Goal: Task Accomplishment & Management: Manage account settings

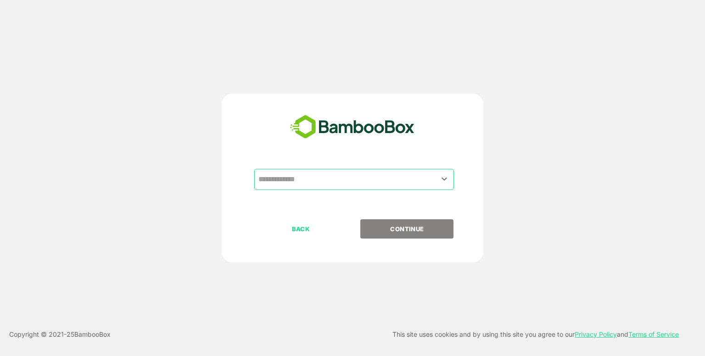
click at [325, 169] on div "​" at bounding box center [354, 179] width 200 height 21
click at [324, 181] on input "text" at bounding box center [354, 179] width 196 height 17
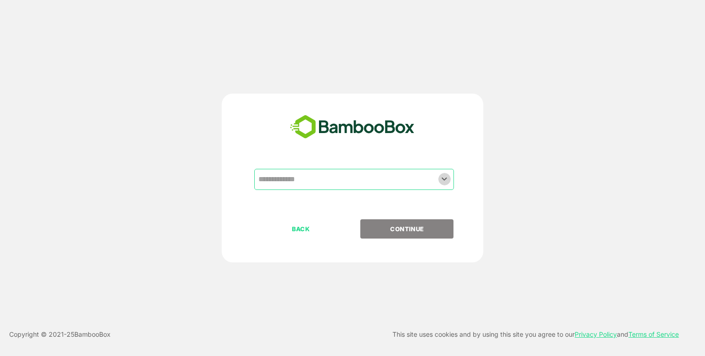
click at [447, 182] on icon "Open" at bounding box center [444, 178] width 11 height 11
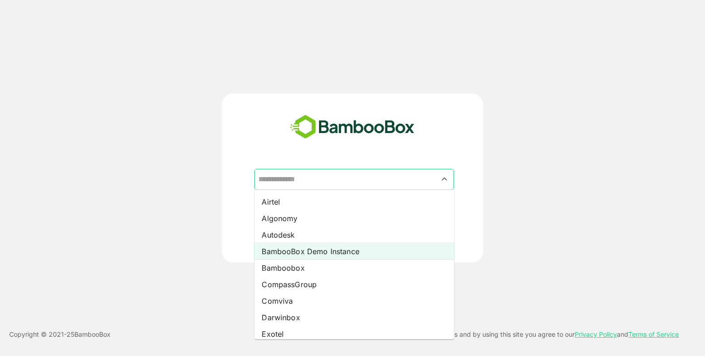
click at [369, 251] on li "BambooBox Demo Instance" at bounding box center [354, 251] width 200 height 17
type input "**********"
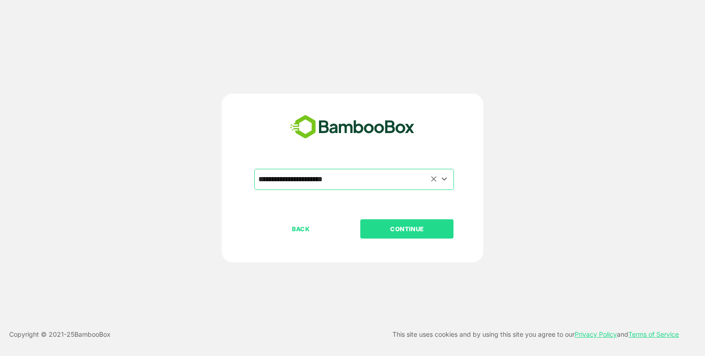
click at [368, 173] on input "**********" at bounding box center [354, 179] width 196 height 17
click at [436, 178] on icon "Clear" at bounding box center [433, 178] width 9 height 9
click at [440, 178] on icon "Open" at bounding box center [444, 178] width 11 height 11
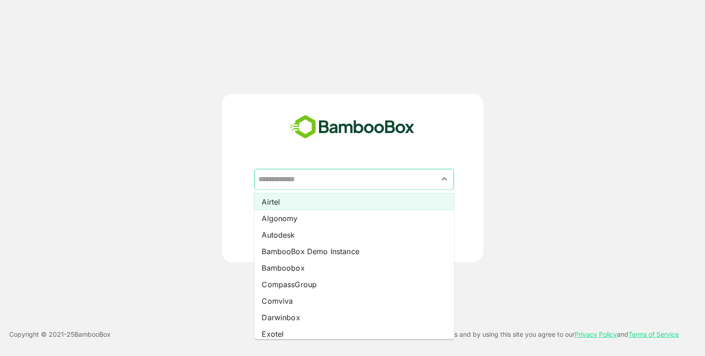
click at [353, 207] on li "Airtel" at bounding box center [354, 202] width 200 height 17
type input "******"
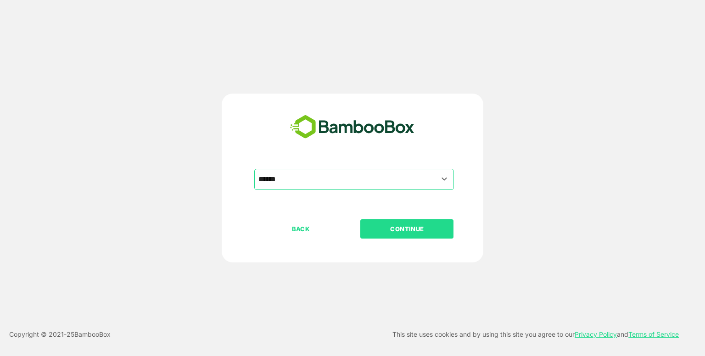
click at [416, 225] on p "CONTINUE" at bounding box center [407, 229] width 92 height 10
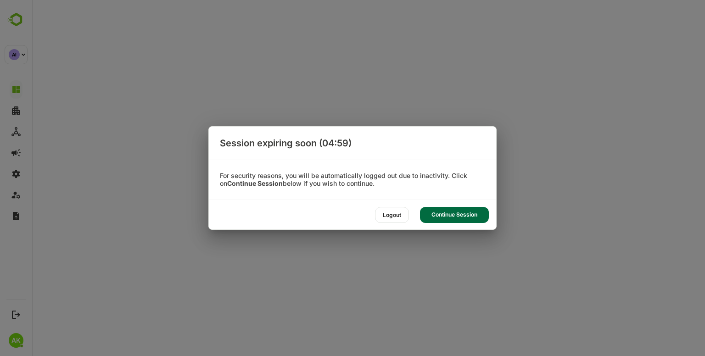
click at [443, 212] on div "Continue Session" at bounding box center [454, 215] width 69 height 16
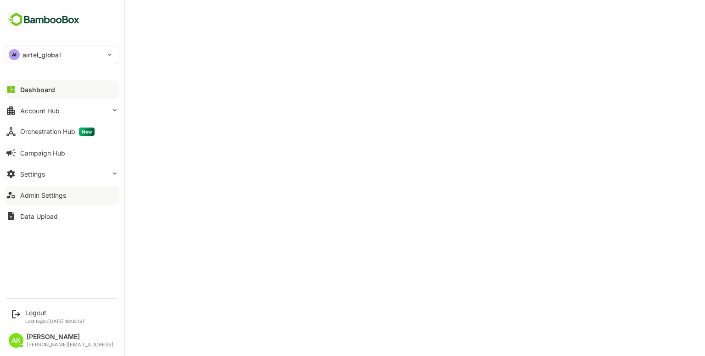
click at [45, 56] on p "airtel_global" at bounding box center [41, 55] width 39 height 10
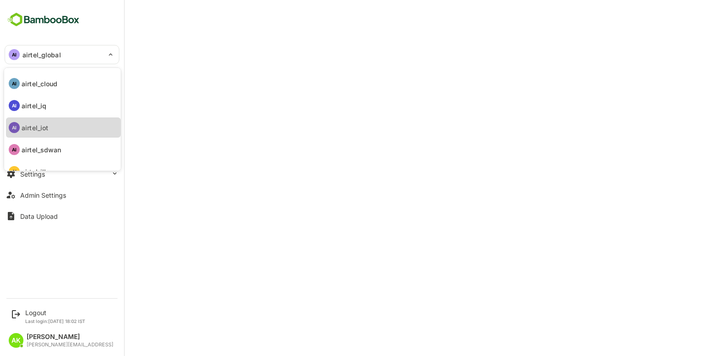
click at [48, 129] on li "AI airtel_iot" at bounding box center [63, 127] width 115 height 20
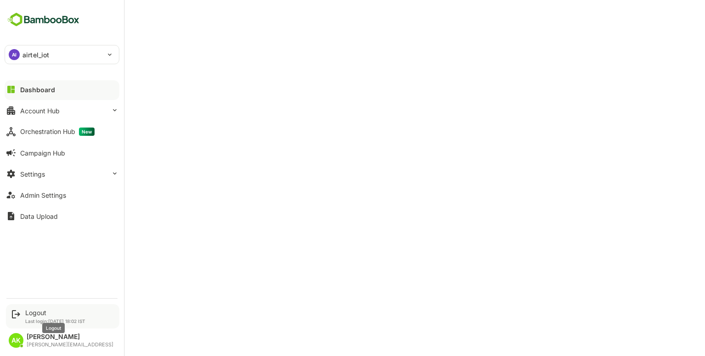
click at [40, 311] on div "Logout" at bounding box center [55, 313] width 60 height 8
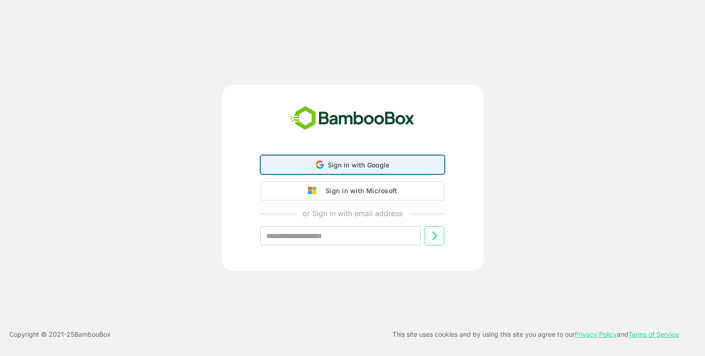
click at [337, 173] on div "Sign in with Google Sign in with Google. Opens in new tab" at bounding box center [353, 164] width 172 height 17
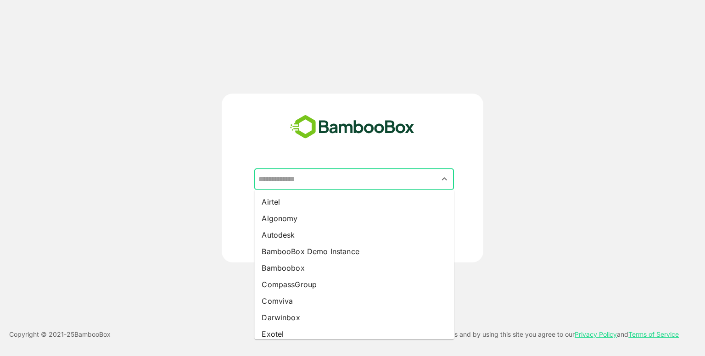
click at [369, 185] on input "text" at bounding box center [354, 179] width 196 height 17
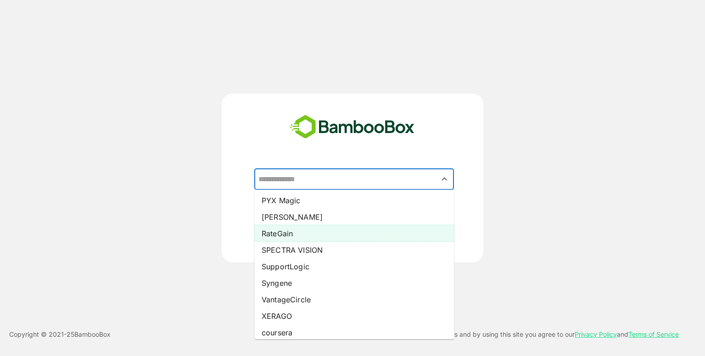
scroll to position [204, 0]
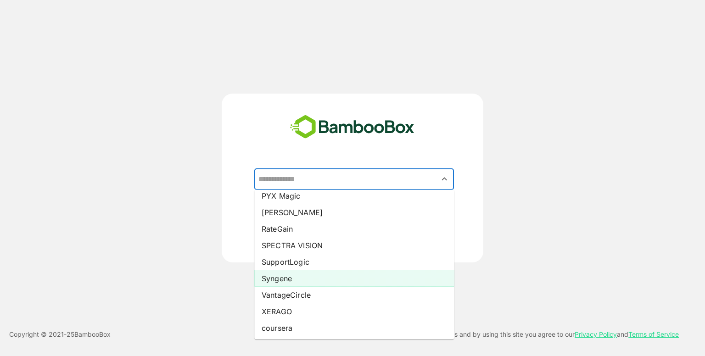
click at [285, 279] on li "Syngene" at bounding box center [354, 278] width 200 height 17
type input "*******"
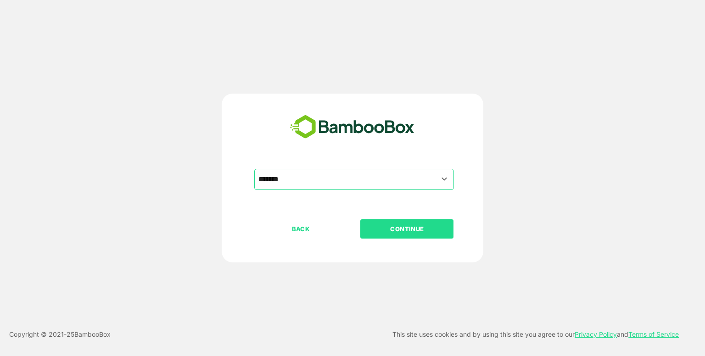
click at [409, 229] on p "CONTINUE" at bounding box center [407, 229] width 92 height 10
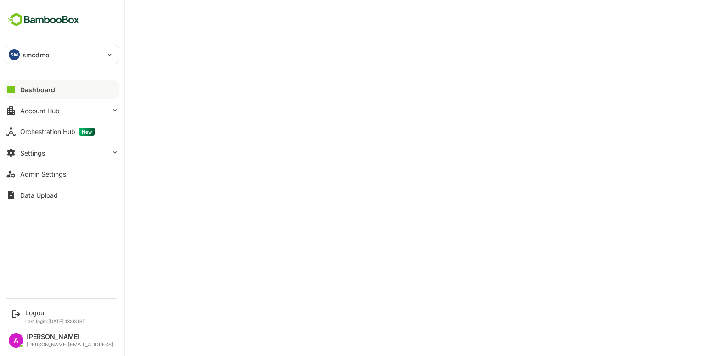
click at [41, 87] on div "Dashboard" at bounding box center [37, 90] width 35 height 8
click at [49, 101] on button "Account Hub" at bounding box center [62, 110] width 115 height 18
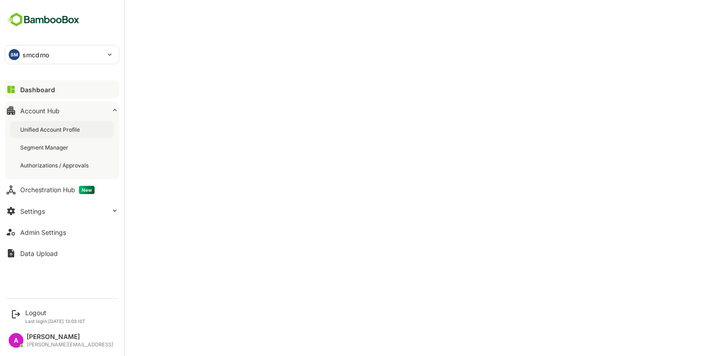
click at [58, 122] on div "Unified Account Profile" at bounding box center [62, 129] width 104 height 17
click at [51, 94] on button "Dashboard" at bounding box center [62, 89] width 115 height 18
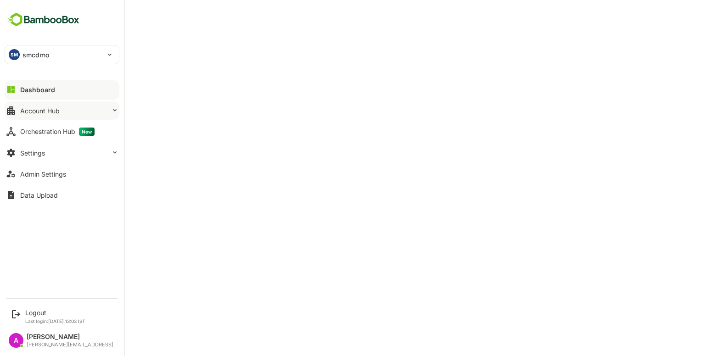
click at [47, 112] on div "Account Hub" at bounding box center [39, 111] width 39 height 8
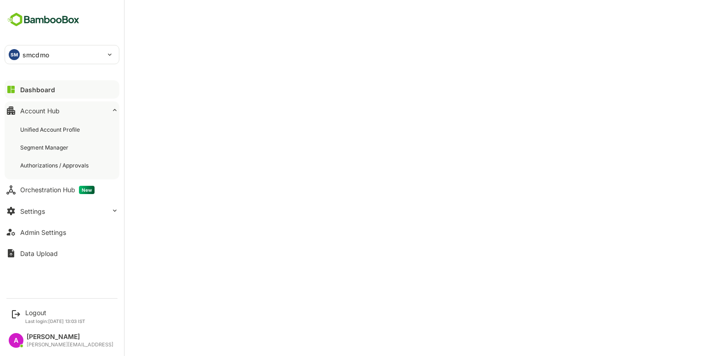
click at [23, 90] on div "Dashboard" at bounding box center [37, 90] width 35 height 8
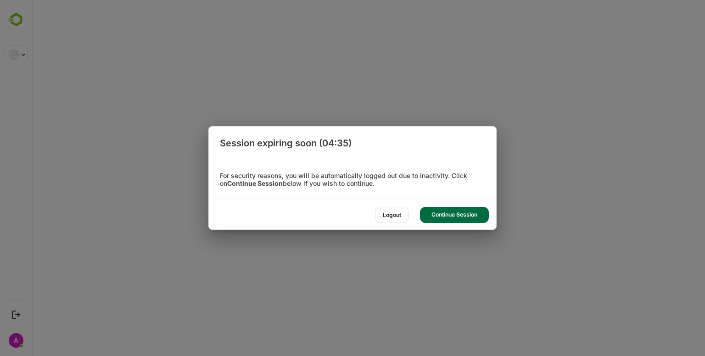
click at [463, 212] on div "Continue Session" at bounding box center [454, 215] width 69 height 16
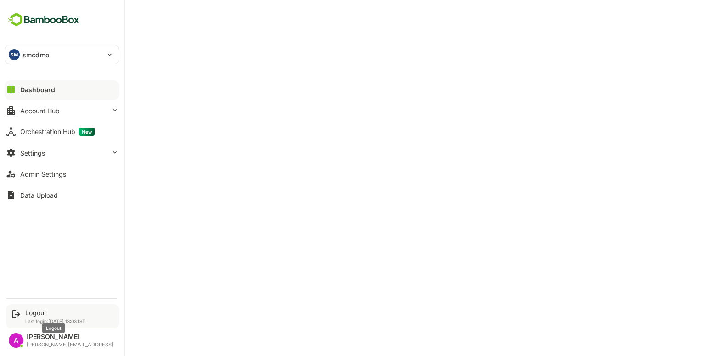
click at [25, 311] on div "Logout" at bounding box center [55, 313] width 60 height 8
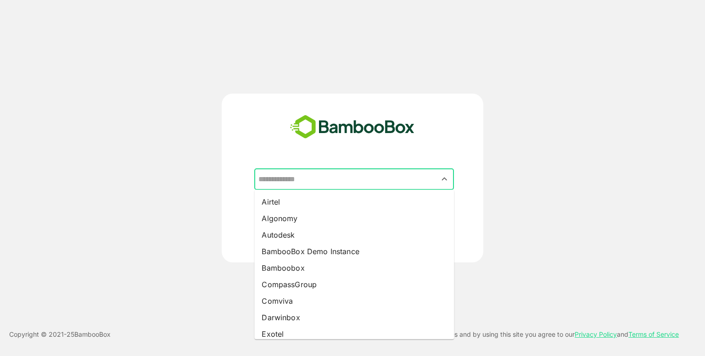
click at [319, 179] on input "text" at bounding box center [354, 179] width 196 height 17
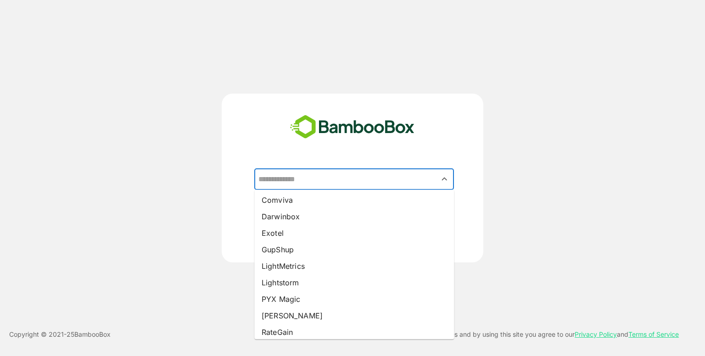
scroll to position [101, 0]
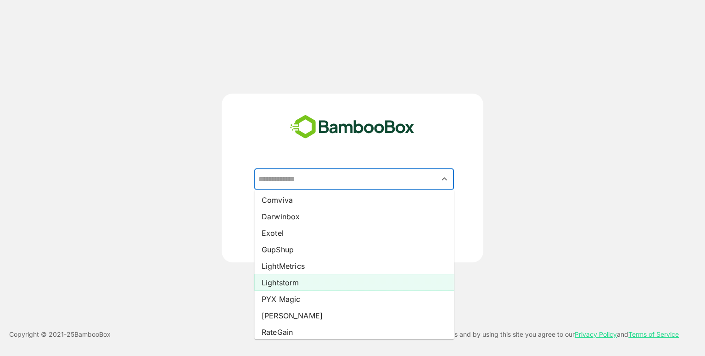
click at [302, 287] on li "Lightstorm" at bounding box center [354, 282] width 200 height 17
type input "**********"
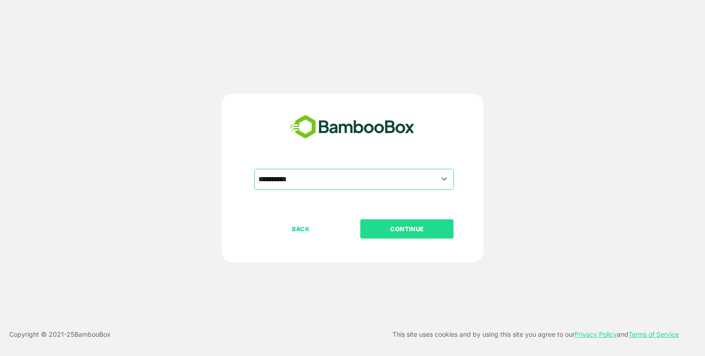
click at [383, 234] on p "CONTINUE" at bounding box center [407, 229] width 92 height 10
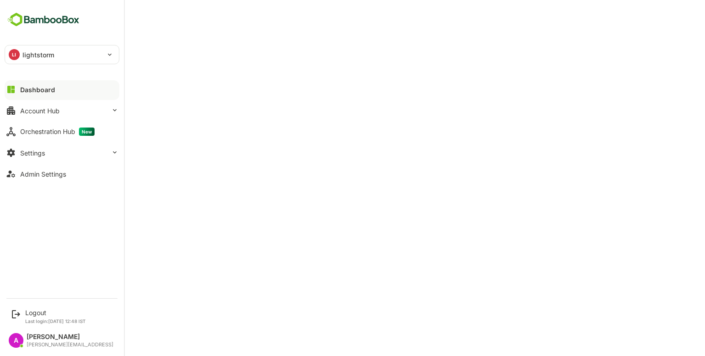
click at [52, 89] on div "Dashboard" at bounding box center [37, 90] width 35 height 8
click at [35, 104] on button "Account Hub" at bounding box center [62, 110] width 115 height 18
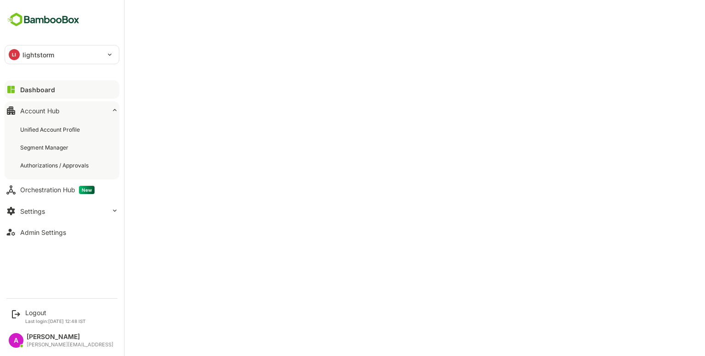
click at [62, 85] on button "Dashboard" at bounding box center [62, 89] width 115 height 18
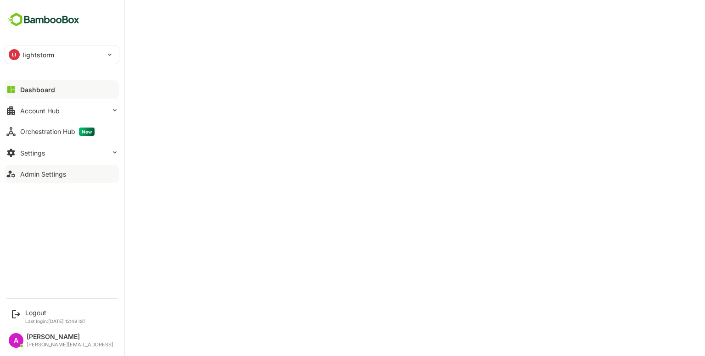
click at [39, 171] on div "Admin Settings" at bounding box center [43, 174] width 46 height 8
click at [56, 157] on button "Settings" at bounding box center [62, 153] width 115 height 18
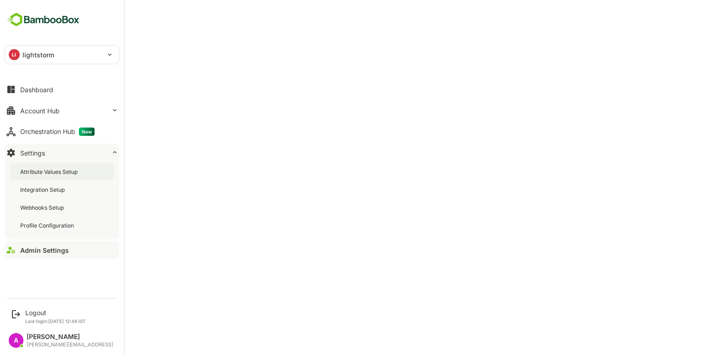
click at [52, 173] on div "Attribute Values Setup" at bounding box center [49, 172] width 59 height 8
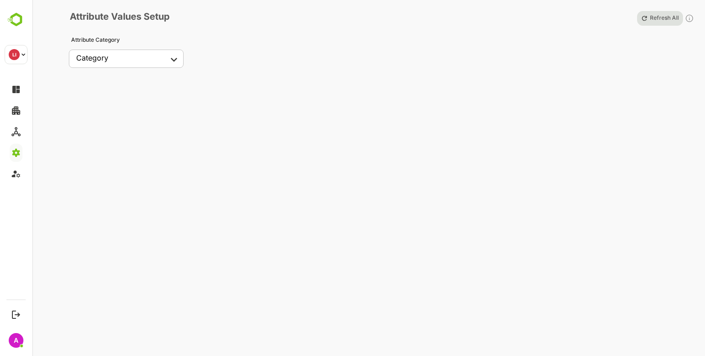
click at [143, 62] on body "**********" at bounding box center [352, 178] width 705 height 356
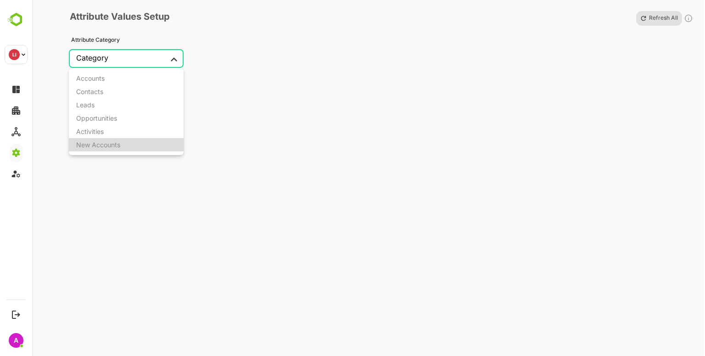
click at [110, 142] on div "New Accounts" at bounding box center [98, 145] width 44 height 8
type input "**********"
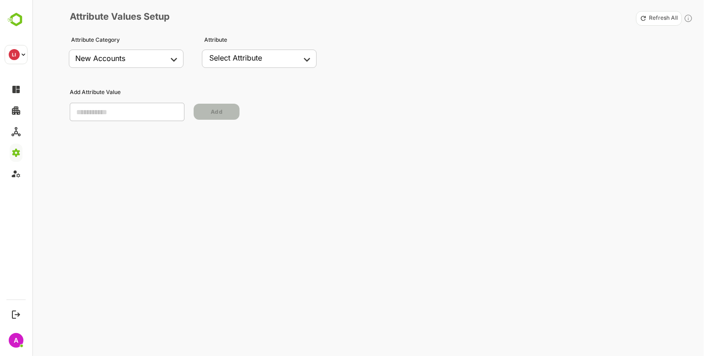
click at [248, 53] on div "Select Attribute" at bounding box center [235, 57] width 53 height 9
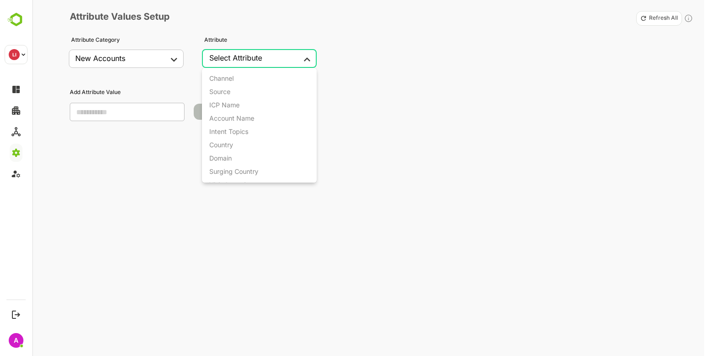
click at [264, 59] on body "**********" at bounding box center [352, 178] width 705 height 356
click at [227, 94] on div "Source" at bounding box center [219, 92] width 21 height 8
type input "******"
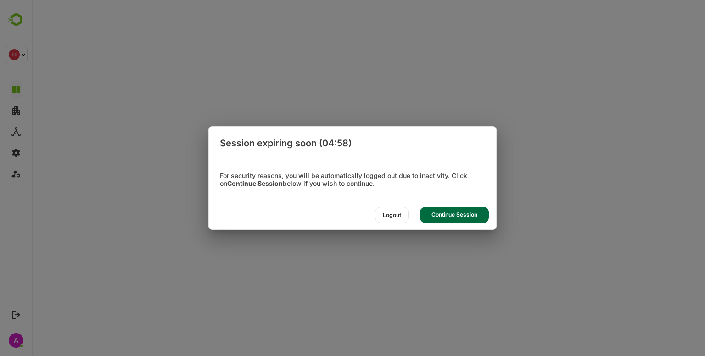
click at [465, 218] on div "Continue Session" at bounding box center [454, 215] width 69 height 16
